Goal: Task Accomplishment & Management: Manage account settings

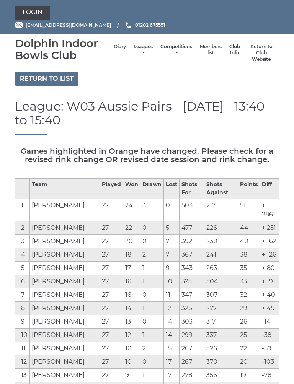
click at [32, 14] on link "Login" at bounding box center [32, 13] width 35 height 14
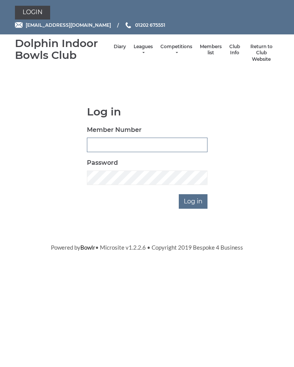
click at [96, 144] on input "Member Number" at bounding box center [147, 145] width 121 height 15
type input "2295"
click at [201, 204] on input "Log in" at bounding box center [193, 201] width 29 height 15
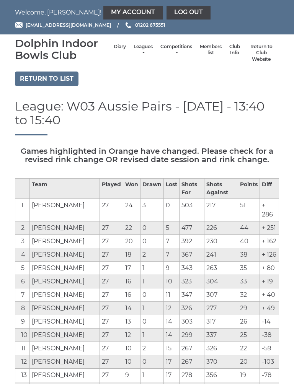
click at [103, 8] on link "My Account" at bounding box center [132, 13] width 59 height 14
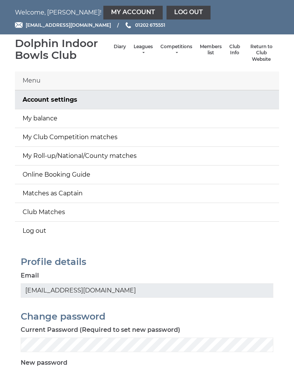
click at [52, 117] on link "My balance" at bounding box center [147, 118] width 264 height 18
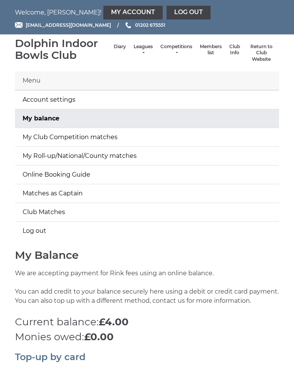
click at [166, 11] on link "Log out" at bounding box center [188, 13] width 44 height 14
